Goal: Transaction & Acquisition: Obtain resource

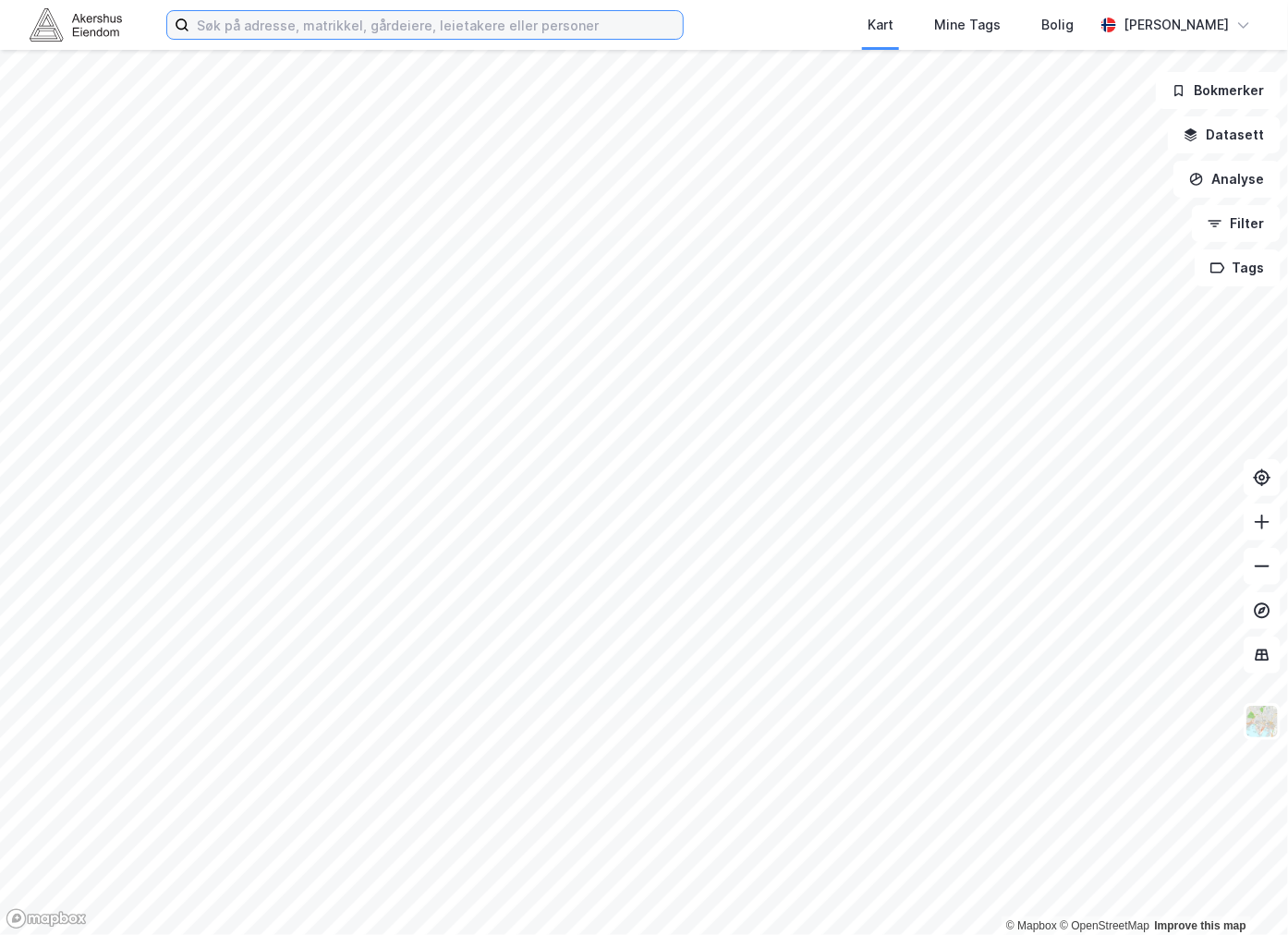
click at [432, 30] on input at bounding box center [436, 25] width 494 height 28
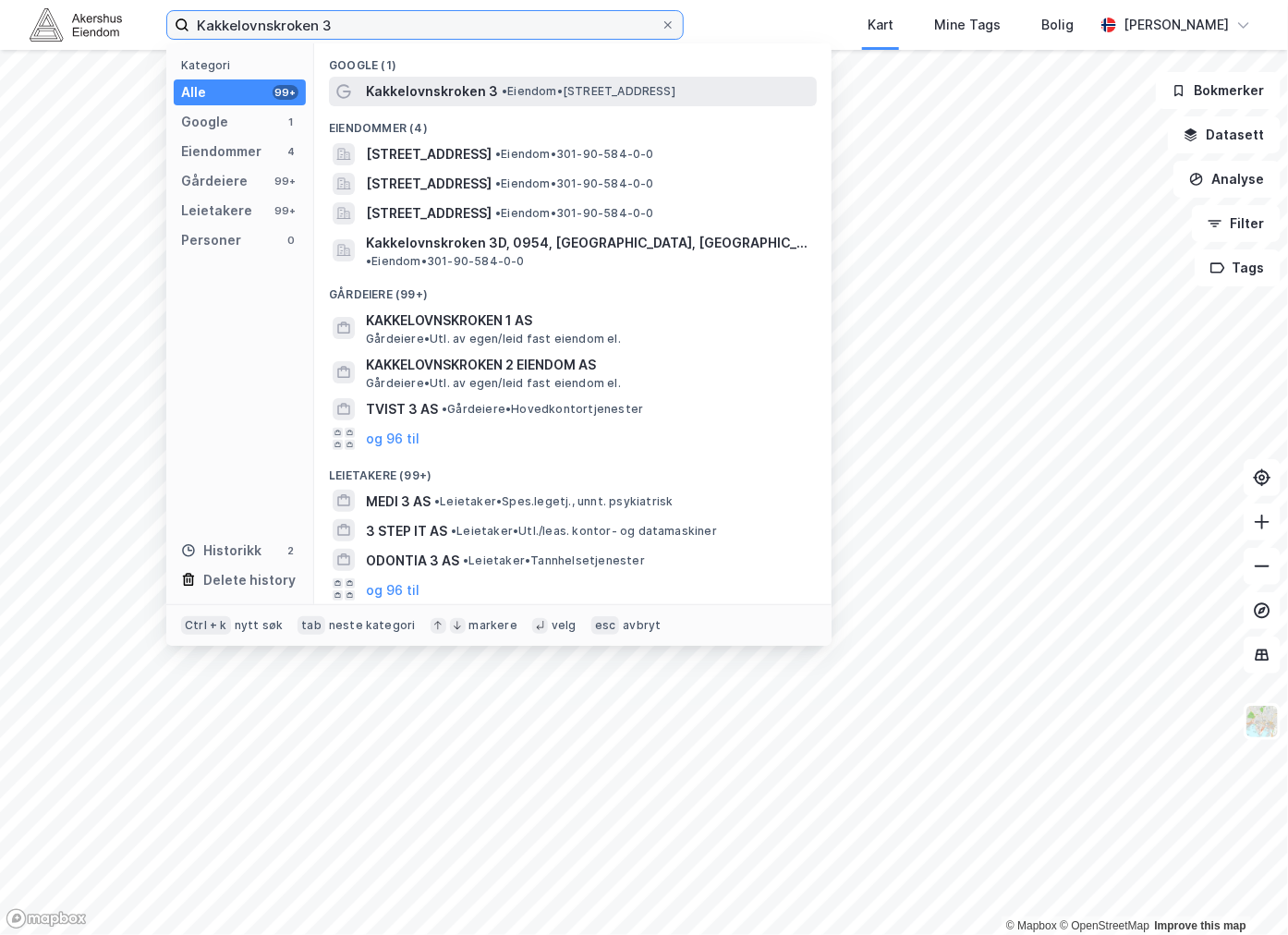
type input "Kakkelovnskroken 3"
click at [454, 98] on span "Kakkelovnskroken 3" at bounding box center [431, 92] width 132 height 22
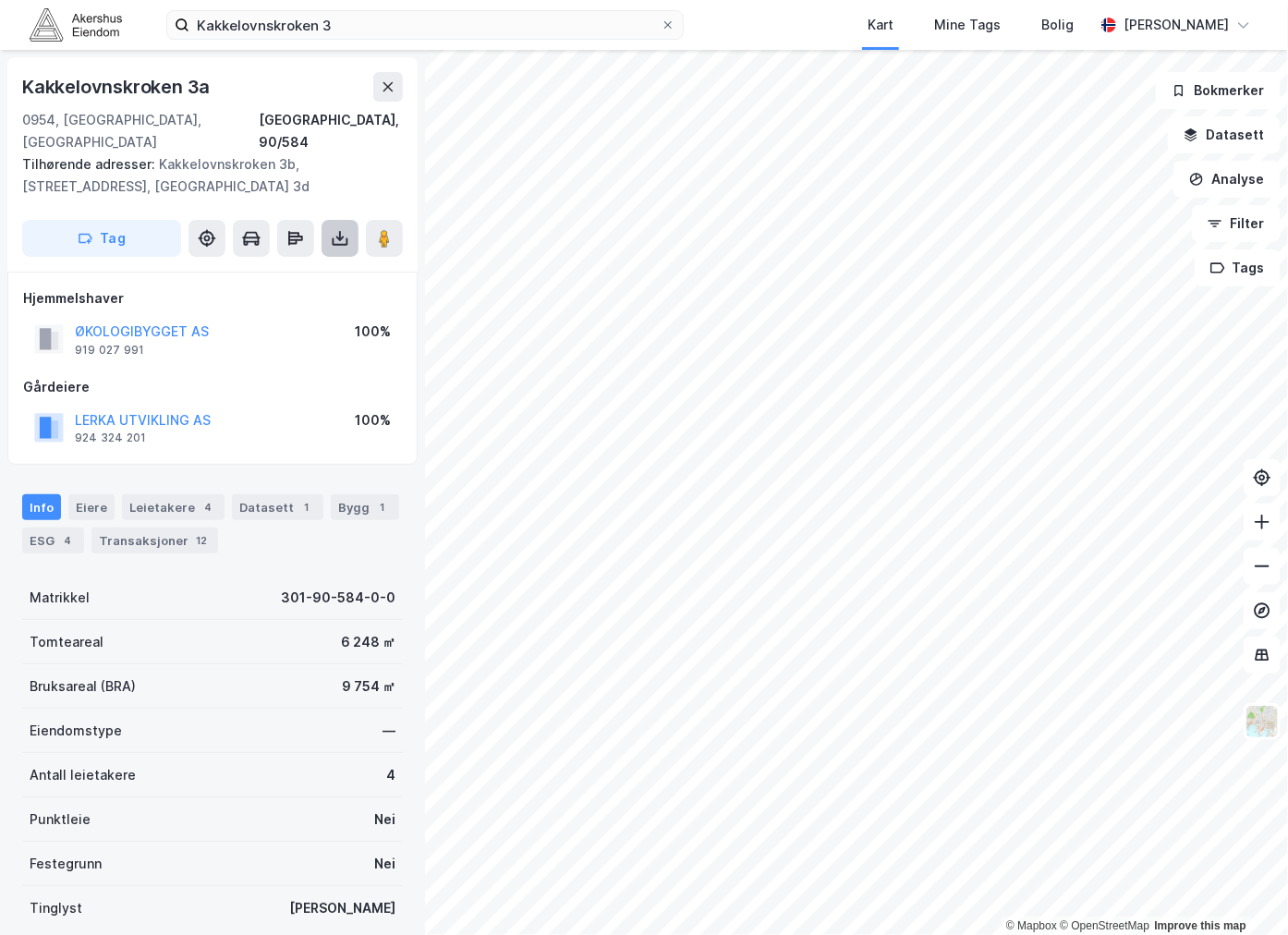
click at [337, 230] on icon at bounding box center [340, 239] width 19 height 19
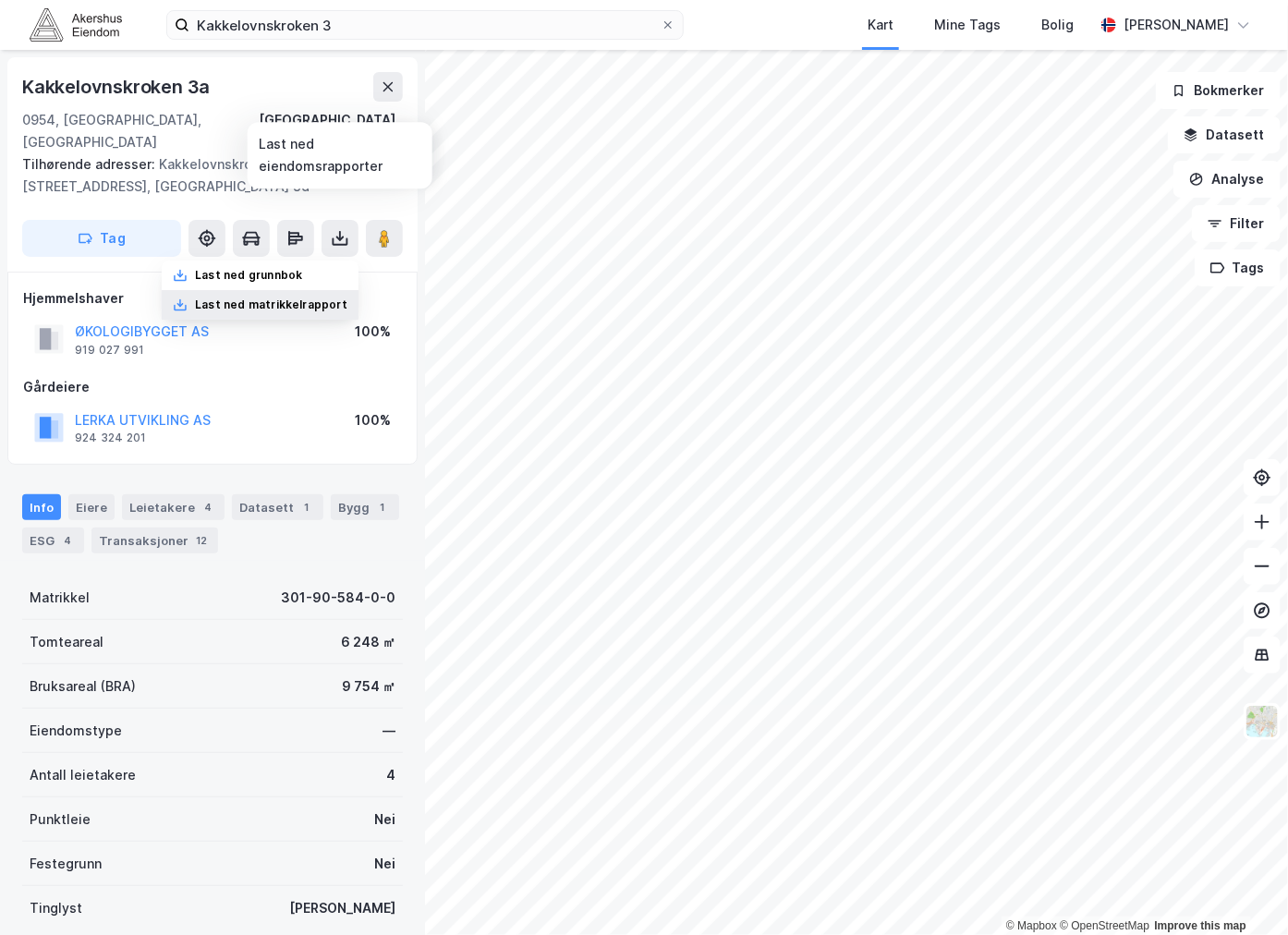
click at [281, 297] on div "Last ned matrikkelrapport" at bounding box center [271, 305] width 153 height 15
